Goal: Task Accomplishment & Management: Manage account settings

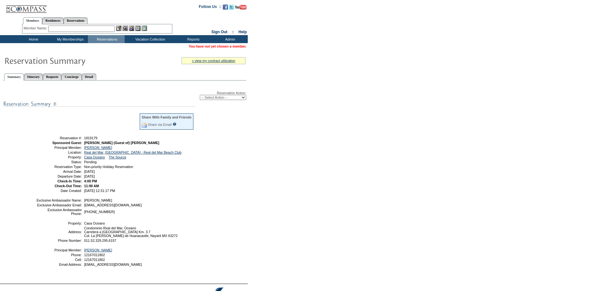
click at [224, 98] on select "-- Select Action -- Modify Reservation Dates Modify Reservation Cost Modify Occ…" at bounding box center [223, 97] width 46 height 5
select select "ConfirmRes"
click at [200, 96] on select "-- Select Action -- Modify Reservation Dates Modify Reservation Cost Modify Occ…" at bounding box center [223, 97] width 46 height 5
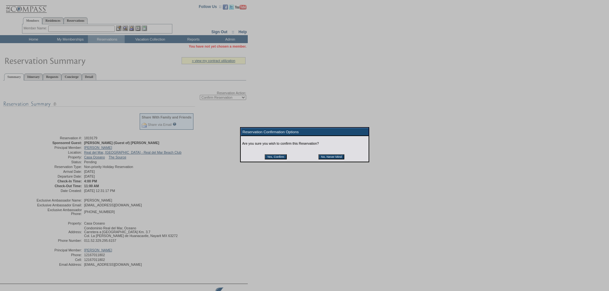
click at [273, 157] on input "Yes, Confirm" at bounding box center [276, 156] width 22 height 5
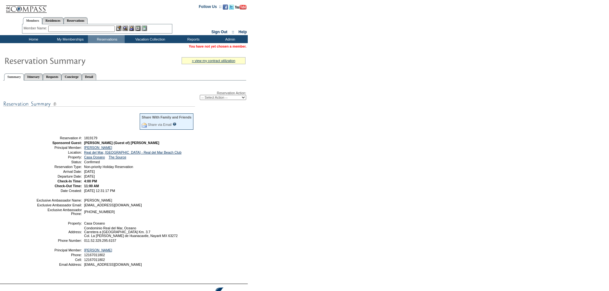
click at [37, 41] on td "Home" at bounding box center [32, 39] width 37 height 8
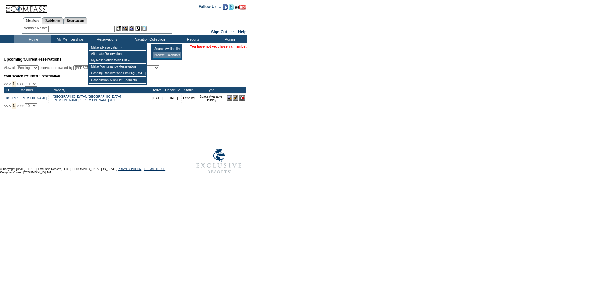
click at [168, 57] on td "Browse Calendars" at bounding box center [167, 55] width 28 height 6
